Goal: Check status

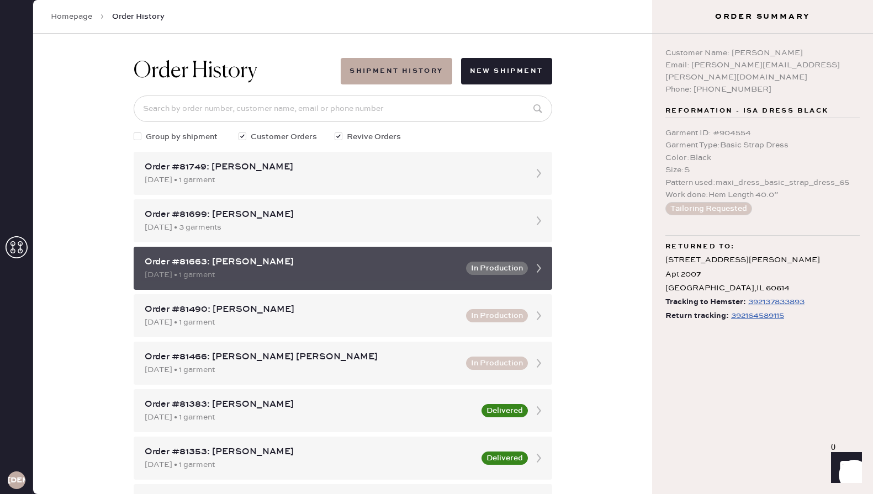
click at [443, 256] on div "Order #81663: [PERSON_NAME]" at bounding box center [302, 262] width 315 height 13
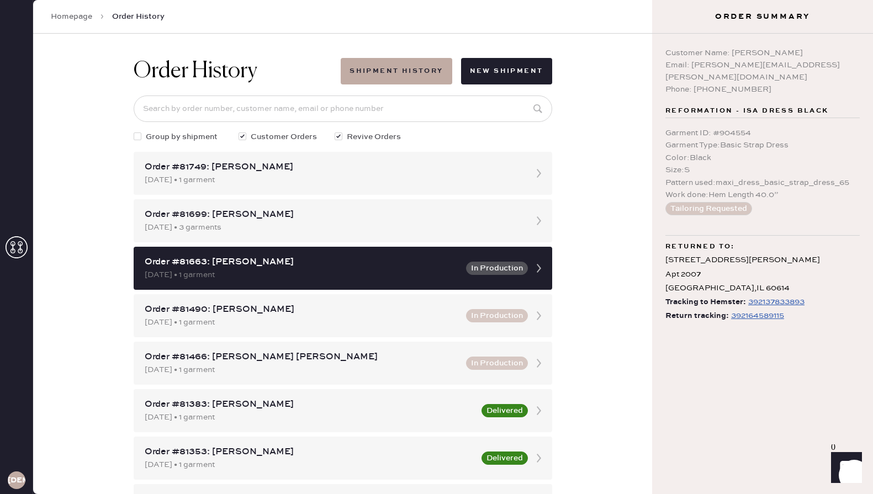
click at [750, 309] on div "392164589115" at bounding box center [757, 315] width 53 height 13
